Goal: Task Accomplishment & Management: Use online tool/utility

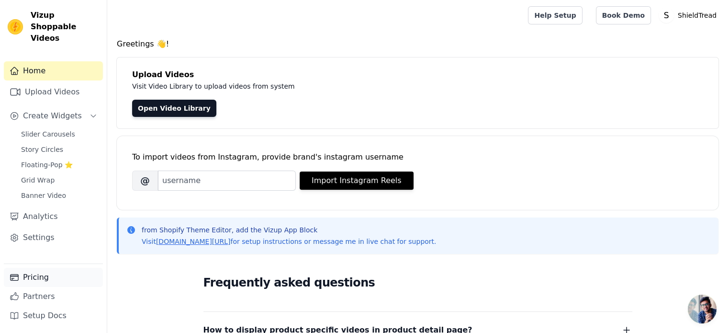
click at [32, 278] on link "Pricing" at bounding box center [53, 277] width 99 height 19
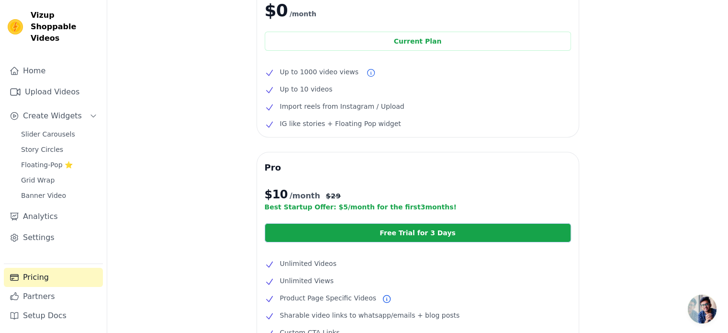
scroll to position [75, 0]
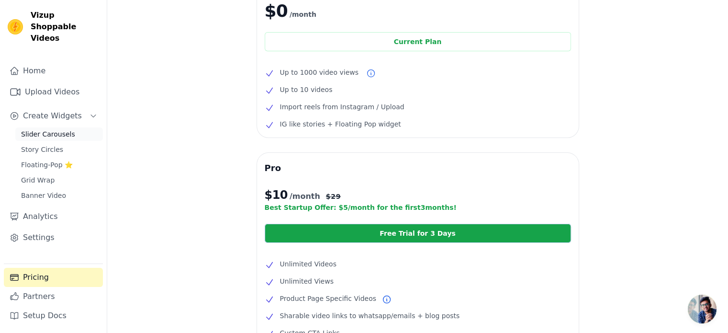
click at [42, 129] on span "Slider Carousels" at bounding box center [48, 134] width 54 height 10
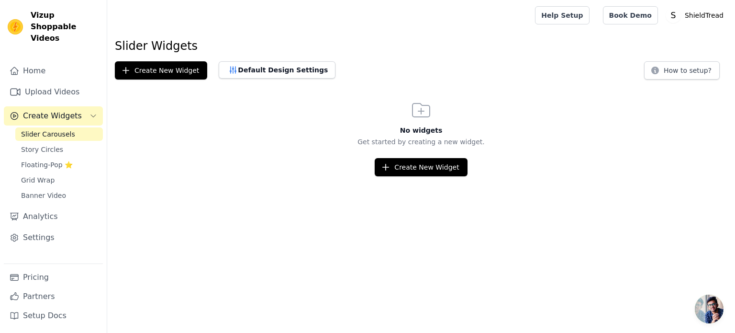
click at [82, 106] on button "Create Widgets" at bounding box center [53, 115] width 99 height 19
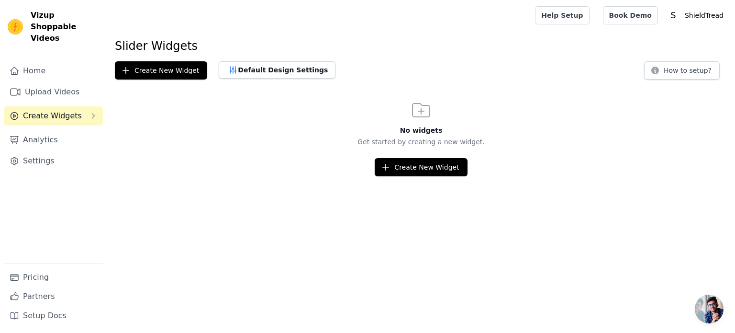
click at [82, 106] on button "Create Widgets" at bounding box center [53, 115] width 99 height 19
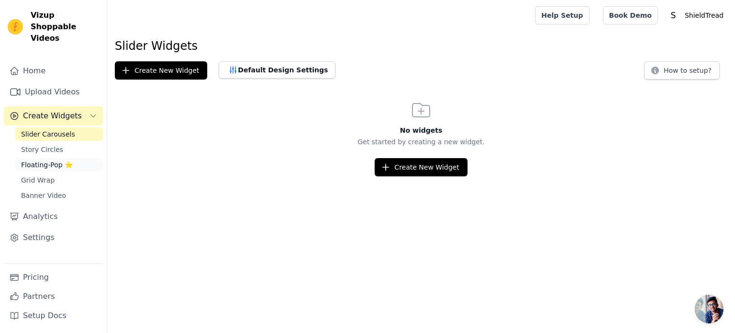
click at [45, 160] on span "Floating-Pop ⭐" at bounding box center [47, 165] width 52 height 10
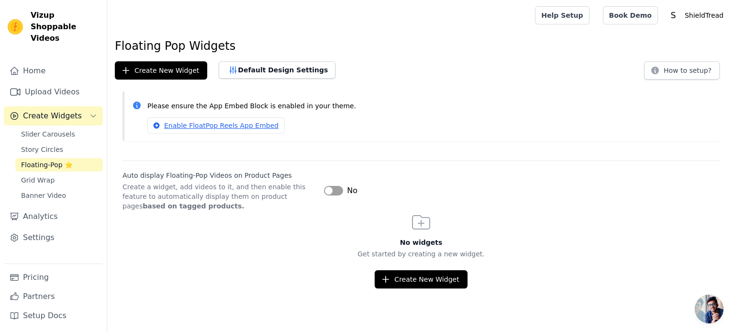
click at [339, 193] on button "Label" at bounding box center [333, 191] width 19 height 10
click at [423, 275] on button "Create New Widget" at bounding box center [421, 279] width 92 height 18
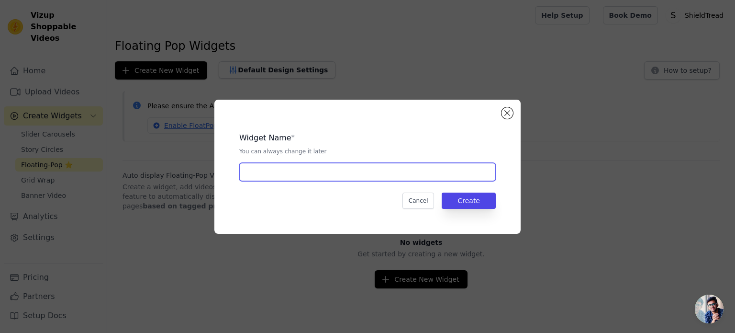
click at [325, 168] on input "text" at bounding box center [367, 172] width 257 height 18
type input "product video"
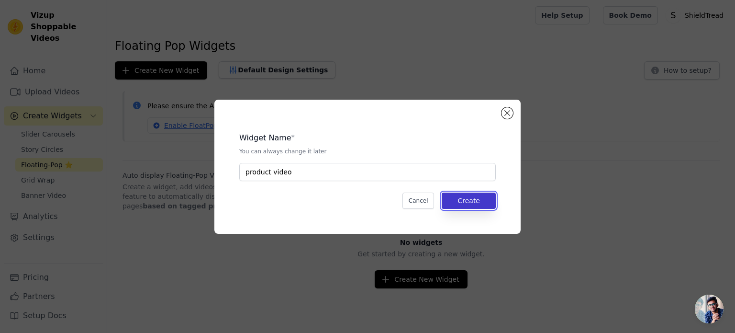
click at [470, 203] on button "Create" at bounding box center [469, 200] width 54 height 16
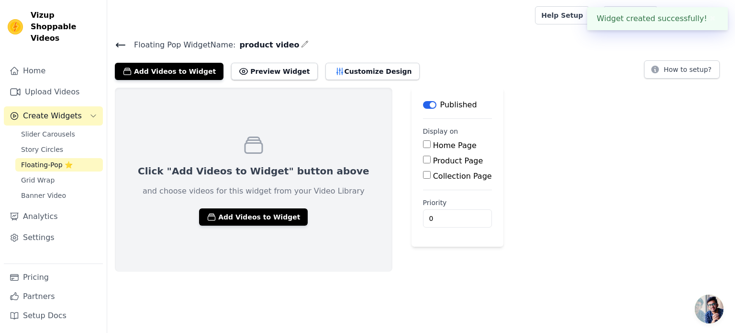
click at [423, 159] on input "Product Page" at bounding box center [427, 160] width 8 height 8
checkbox input "true"
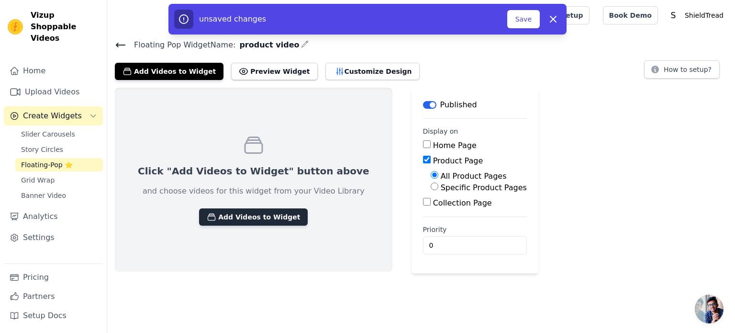
click at [255, 222] on button "Add Videos to Widget" at bounding box center [253, 216] width 109 height 17
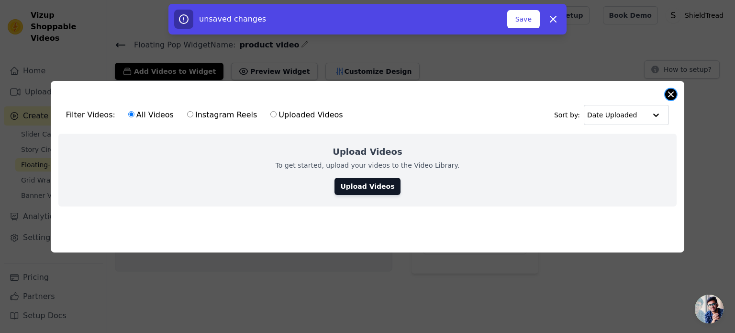
click at [670, 94] on button "Close modal" at bounding box center [670, 94] width 11 height 11
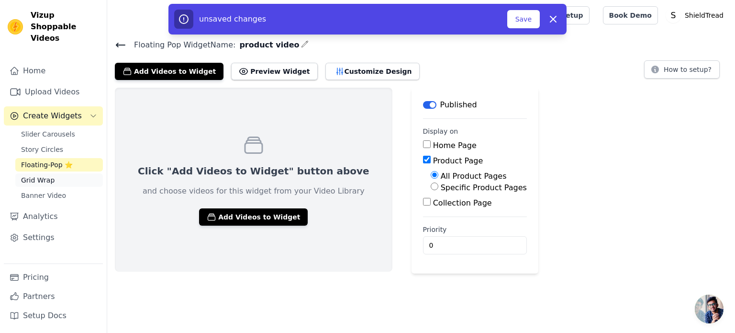
click at [44, 175] on link "Grid Wrap" at bounding box center [59, 179] width 88 height 13
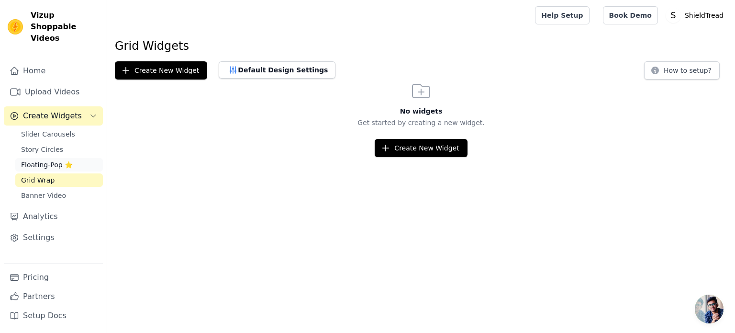
click at [39, 160] on span "Floating-Pop ⭐" at bounding box center [47, 165] width 52 height 10
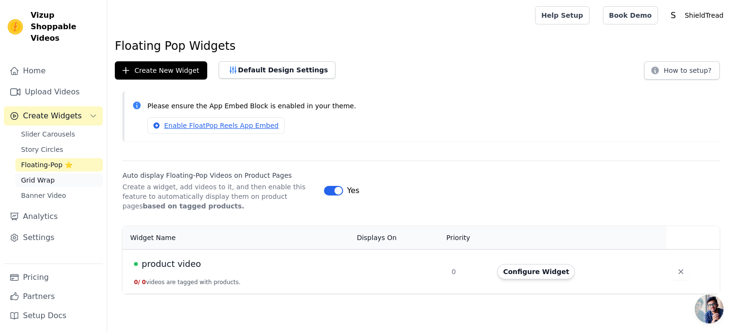
click at [48, 175] on span "Grid Wrap" at bounding box center [37, 180] width 33 height 10
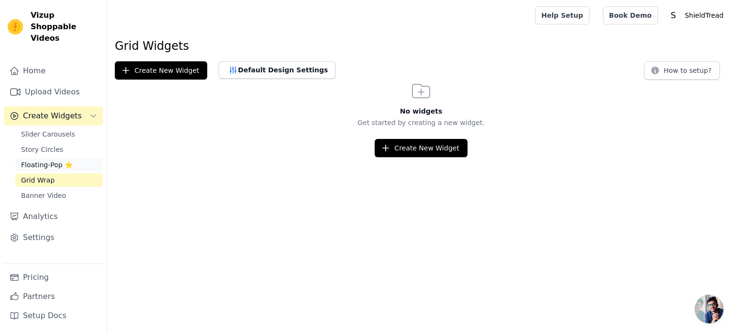
click at [48, 160] on span "Floating-Pop ⭐" at bounding box center [47, 165] width 52 height 10
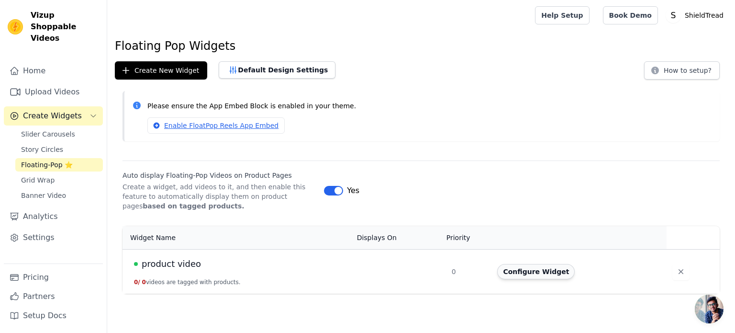
click at [515, 270] on button "Configure Widget" at bounding box center [536, 271] width 78 height 15
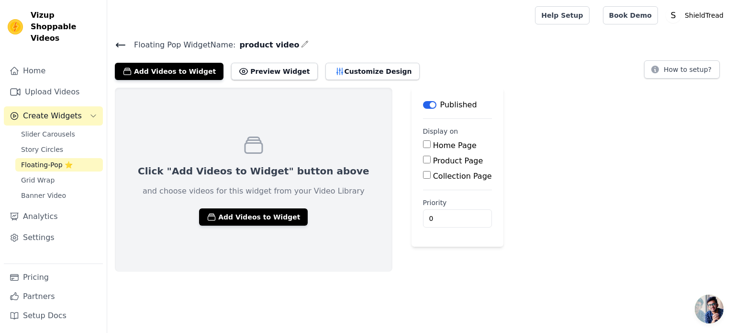
drag, startPoint x: 234, startPoint y: 214, endPoint x: 306, endPoint y: 243, distance: 77.6
click at [306, 243] on div "Click "Add Videos to Widget" button above and choose videos for this widget fro…" at bounding box center [254, 180] width 278 height 184
click at [423, 158] on input "Product Page" at bounding box center [427, 160] width 8 height 8
checkbox input "true"
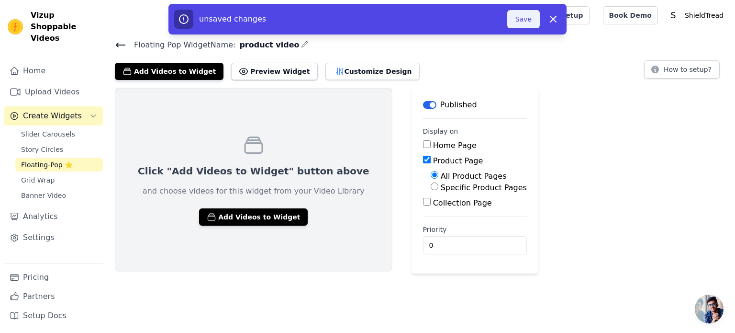
click at [525, 22] on button "Save" at bounding box center [523, 19] width 33 height 18
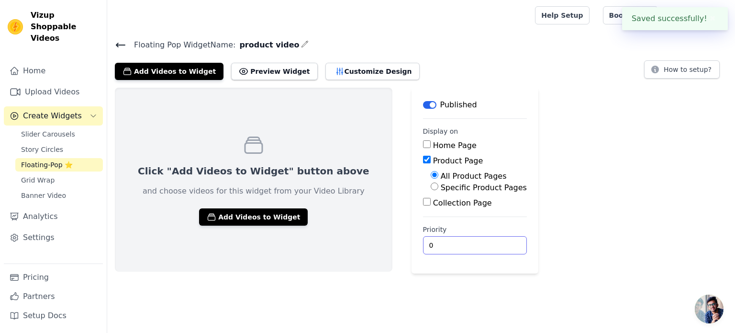
click at [423, 243] on input "0" at bounding box center [475, 245] width 104 height 18
click at [251, 217] on button "Add Videos to Widget" at bounding box center [253, 216] width 109 height 17
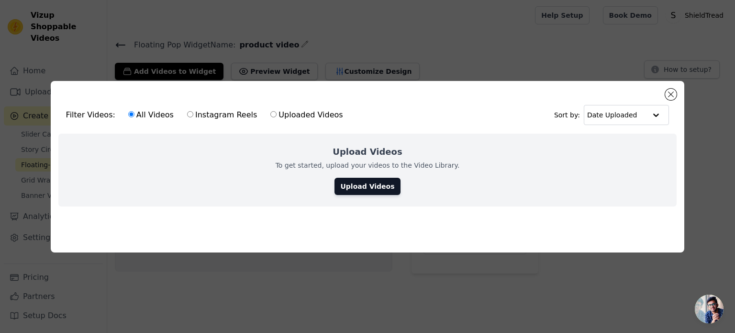
click at [270, 112] on label "Uploaded Videos" at bounding box center [306, 115] width 73 height 12
click at [270, 112] on input "Uploaded Videos" at bounding box center [273, 114] width 6 height 6
radio input "true"
click at [371, 185] on link "Upload Videos" at bounding box center [368, 186] width 66 height 17
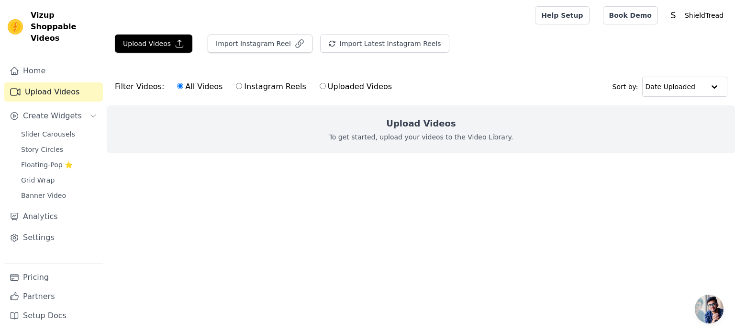
click at [302, 88] on div "All Videos Instagram Reels Uploaded Videos" at bounding box center [284, 87] width 225 height 22
click at [320, 87] on input "Uploaded Videos" at bounding box center [323, 86] width 6 height 6
radio input "true"
click at [396, 139] on p "To get started, upload your videos to the Video Library." at bounding box center [421, 137] width 184 height 10
click at [150, 44] on button "Upload Videos" at bounding box center [154, 43] width 78 height 18
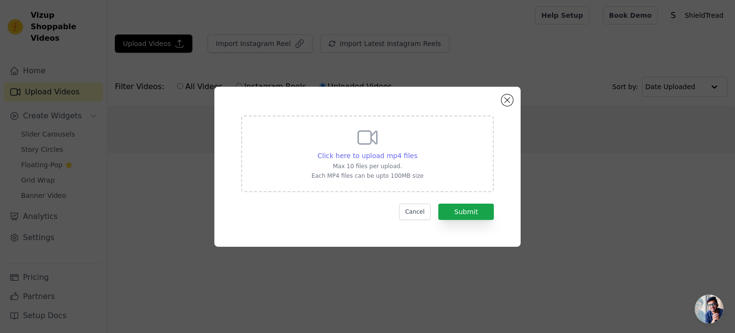
click at [377, 153] on span "Click here to upload mp4 files" at bounding box center [368, 156] width 100 height 8
click at [417, 151] on input "Click here to upload mp4 files Max 10 files per upload. Each MP4 files can be u…" at bounding box center [417, 150] width 0 height 0
type input "C:\fakepath\1000277858.mp4"
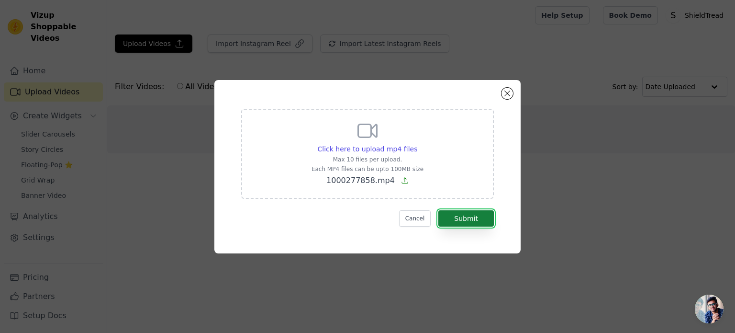
click at [470, 218] on button "Submit" at bounding box center [466, 218] width 56 height 16
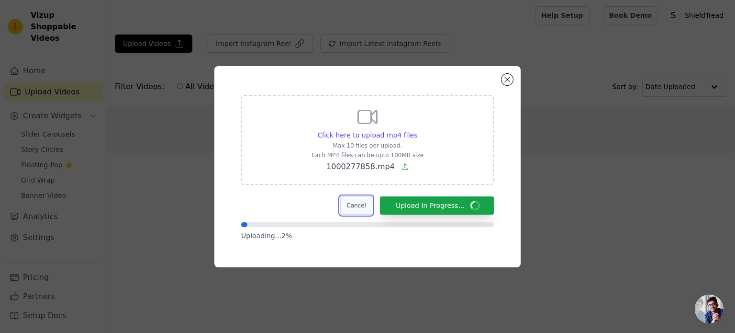
click at [356, 206] on button "Cancel" at bounding box center [356, 205] width 32 height 18
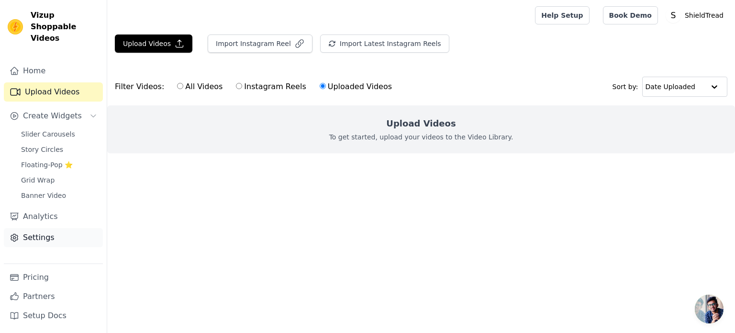
click at [26, 228] on link "Settings" at bounding box center [53, 237] width 99 height 19
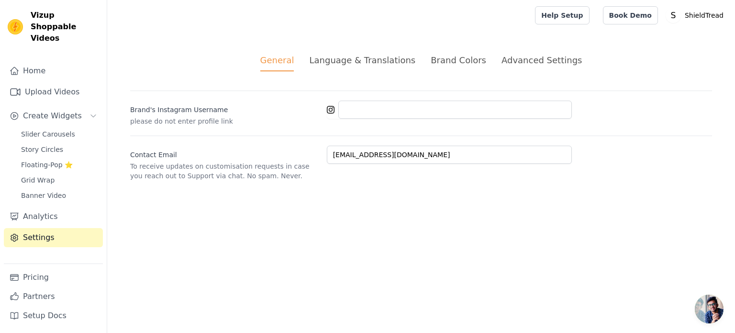
click at [521, 61] on div "Advanced Settings" at bounding box center [542, 60] width 80 height 13
